Goal: Communication & Community: Ask a question

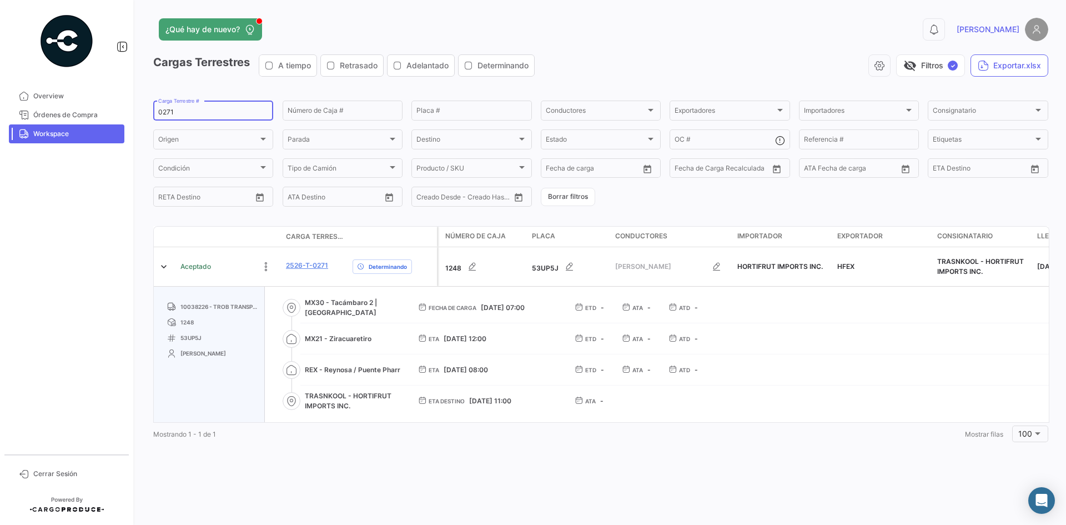
click at [161, 112] on input "0271" at bounding box center [213, 112] width 110 height 8
click at [166, 116] on input "0271" at bounding box center [213, 112] width 110 height 8
paste input "62"
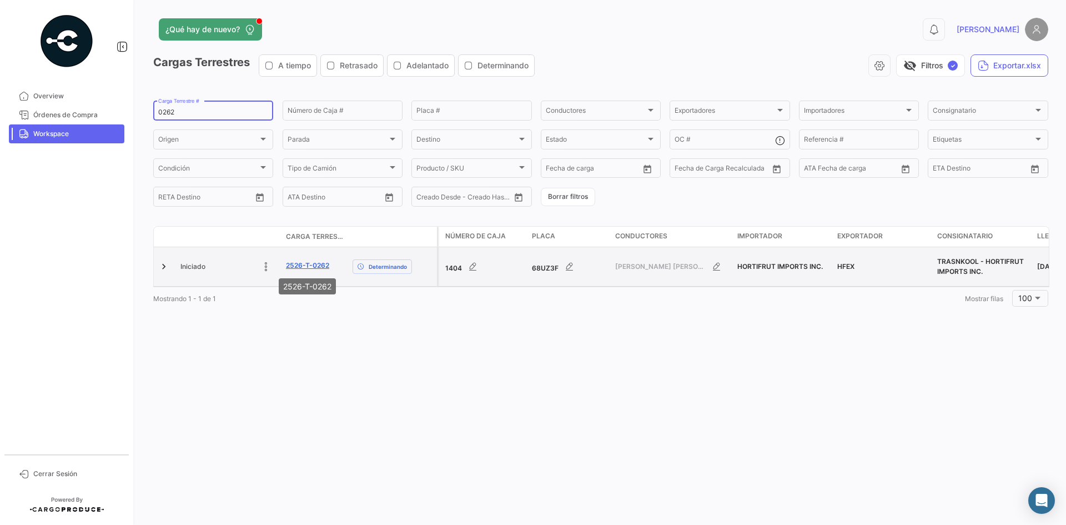
type input "0262"
click at [296, 266] on link "2526-T-0262" at bounding box center [307, 266] width 43 height 10
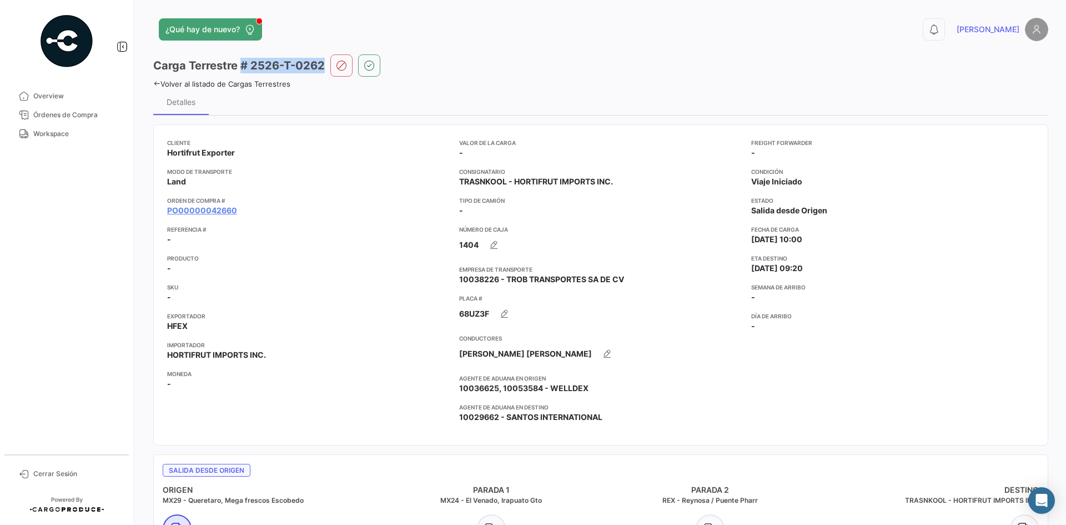
drag, startPoint x: 324, startPoint y: 66, endPoint x: 243, endPoint y: 71, distance: 81.8
click at [243, 71] on h3 "Carga Terrestre # 2526-T-0262" at bounding box center [239, 66] width 172 height 16
copy h3 "# 2526-T-0262"
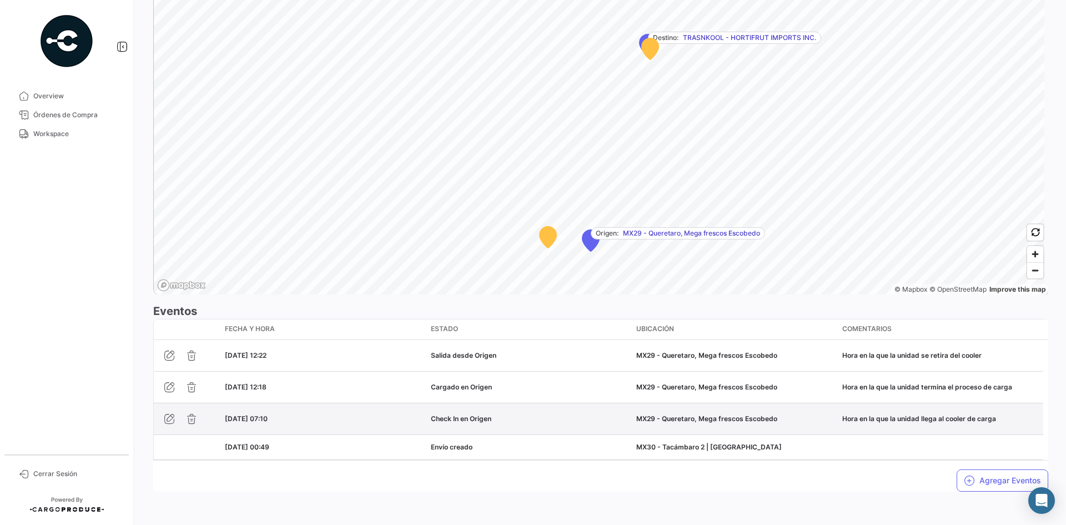
scroll to position [709, 0]
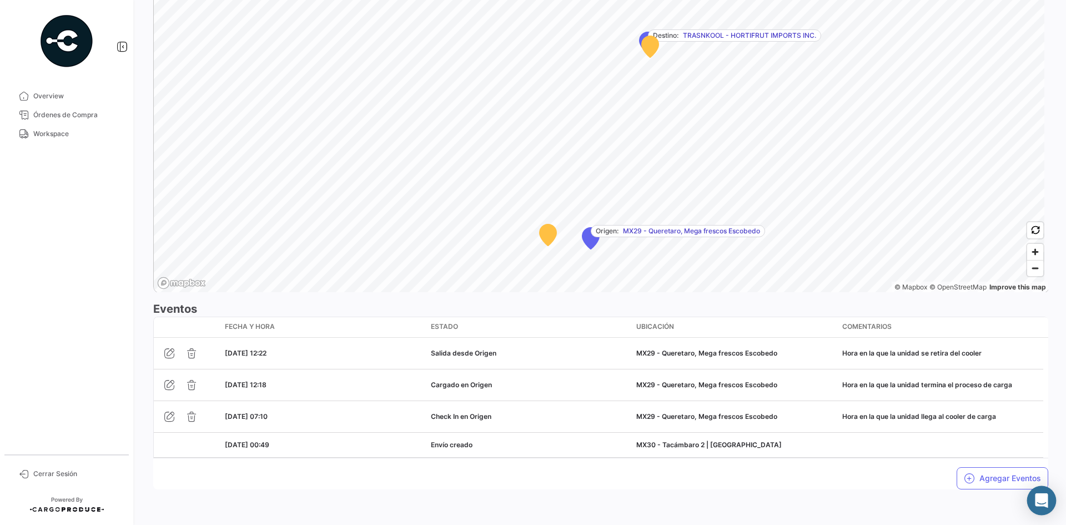
click at [1053, 494] on div "Abrir Intercom Messenger" at bounding box center [1042, 500] width 29 height 29
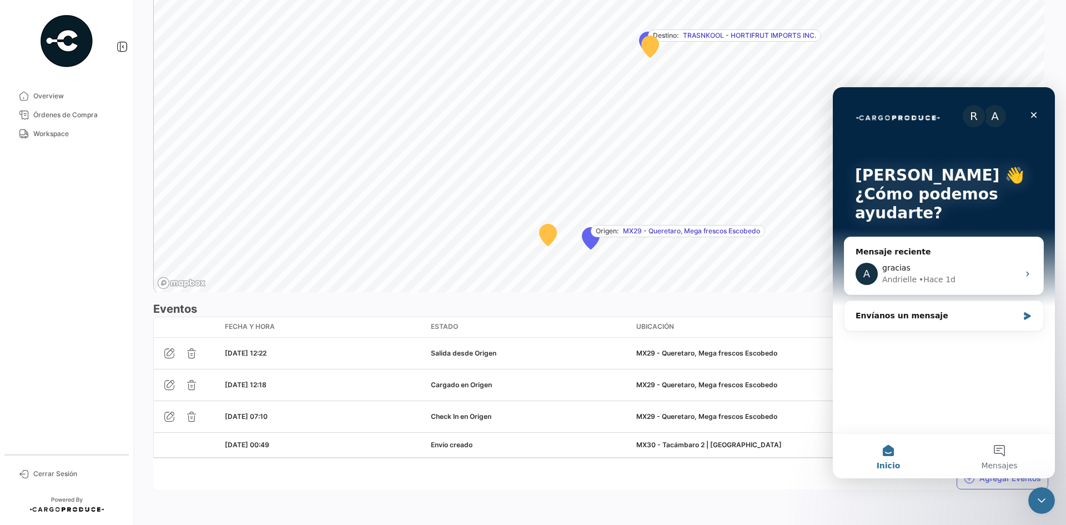
scroll to position [0, 0]
click at [1034, 315] on div "Envíanos un mensaje" at bounding box center [944, 315] width 199 height 29
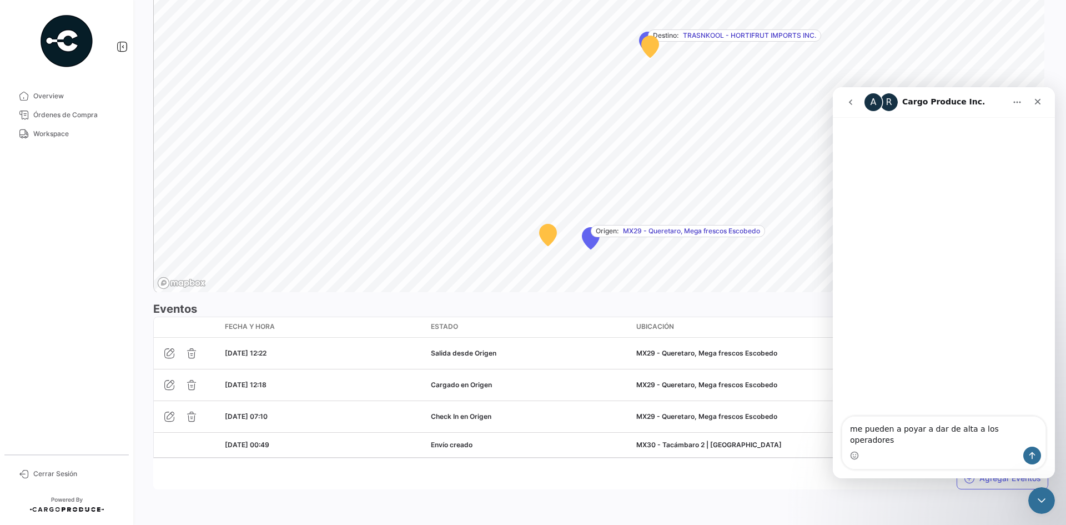
click at [920, 455] on div "Intercom Messenger" at bounding box center [944, 456] width 203 height 18
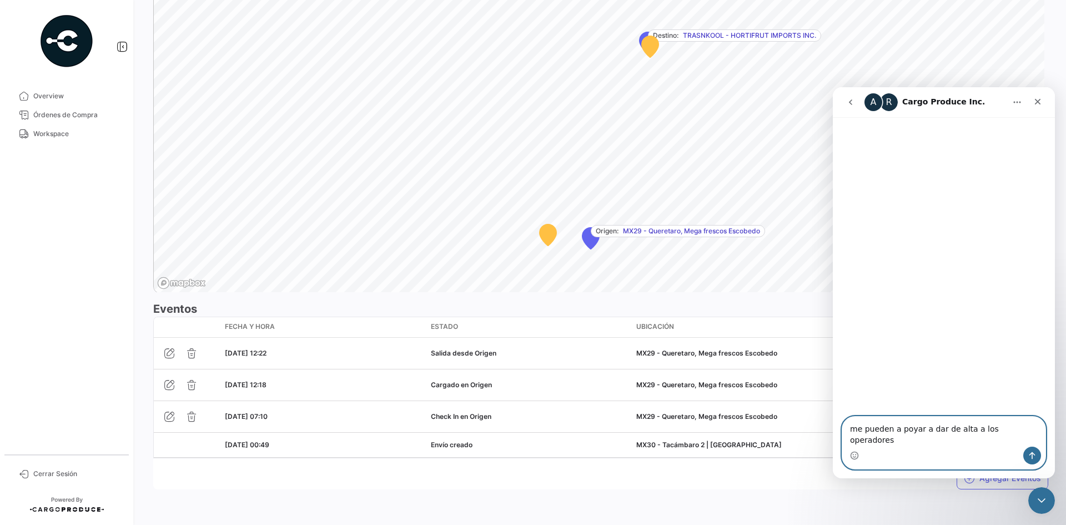
click at [1023, 441] on textarea "me pueden a poyar a dar de alta a los operadores" at bounding box center [944, 432] width 203 height 30
paste textarea "[PERSON_NAME] DE [PERSON_NAME]"
paste textarea "[PERSON_NAME]"
type textarea "me pueden a poyar a dar de alta a los operadores [PERSON_NAME] DE [PERSON_NAME]…"
